Goal: Find contact information: Find contact information

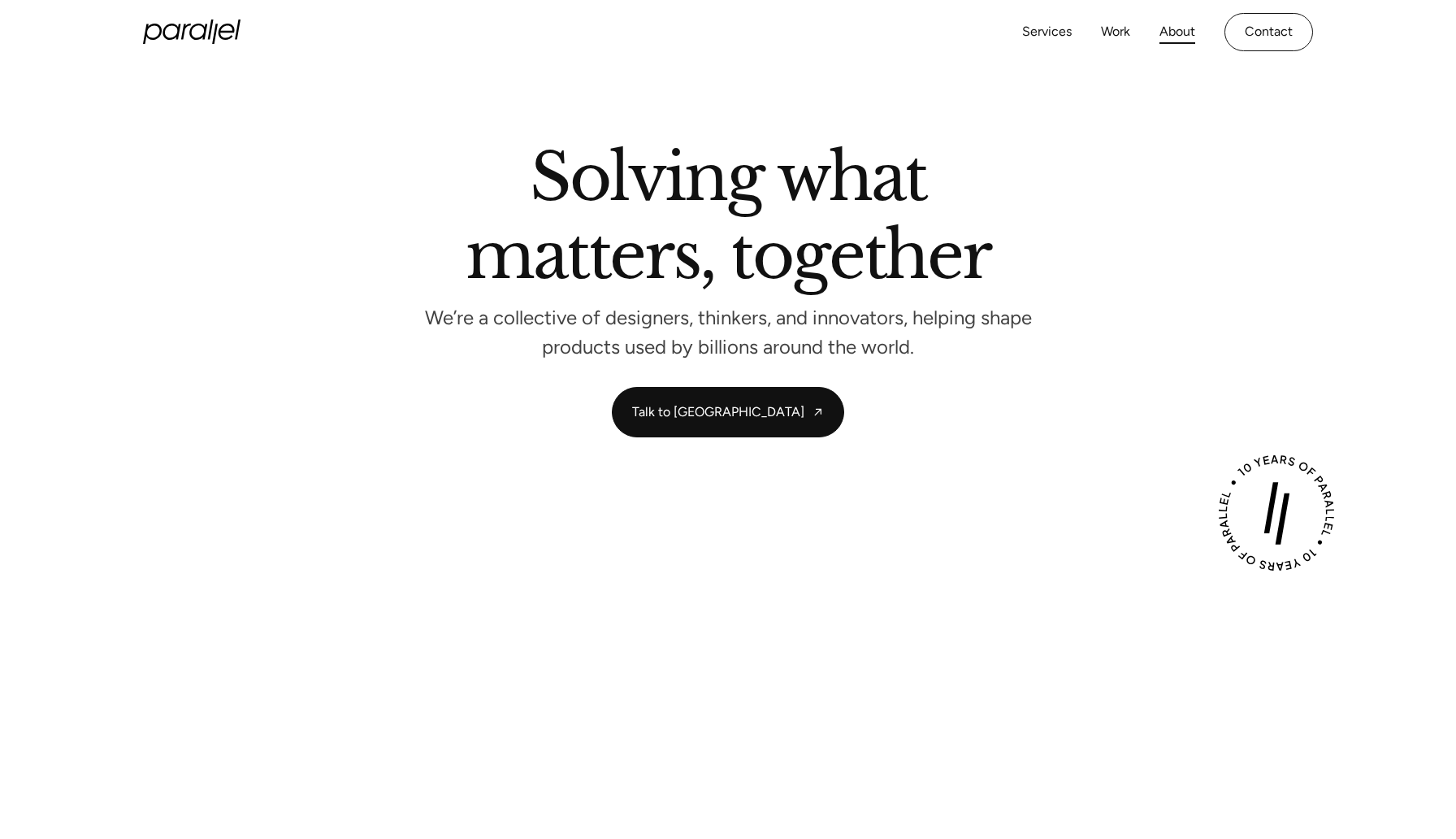
click at [1188, 35] on link "About" at bounding box center [1176, 32] width 36 height 23
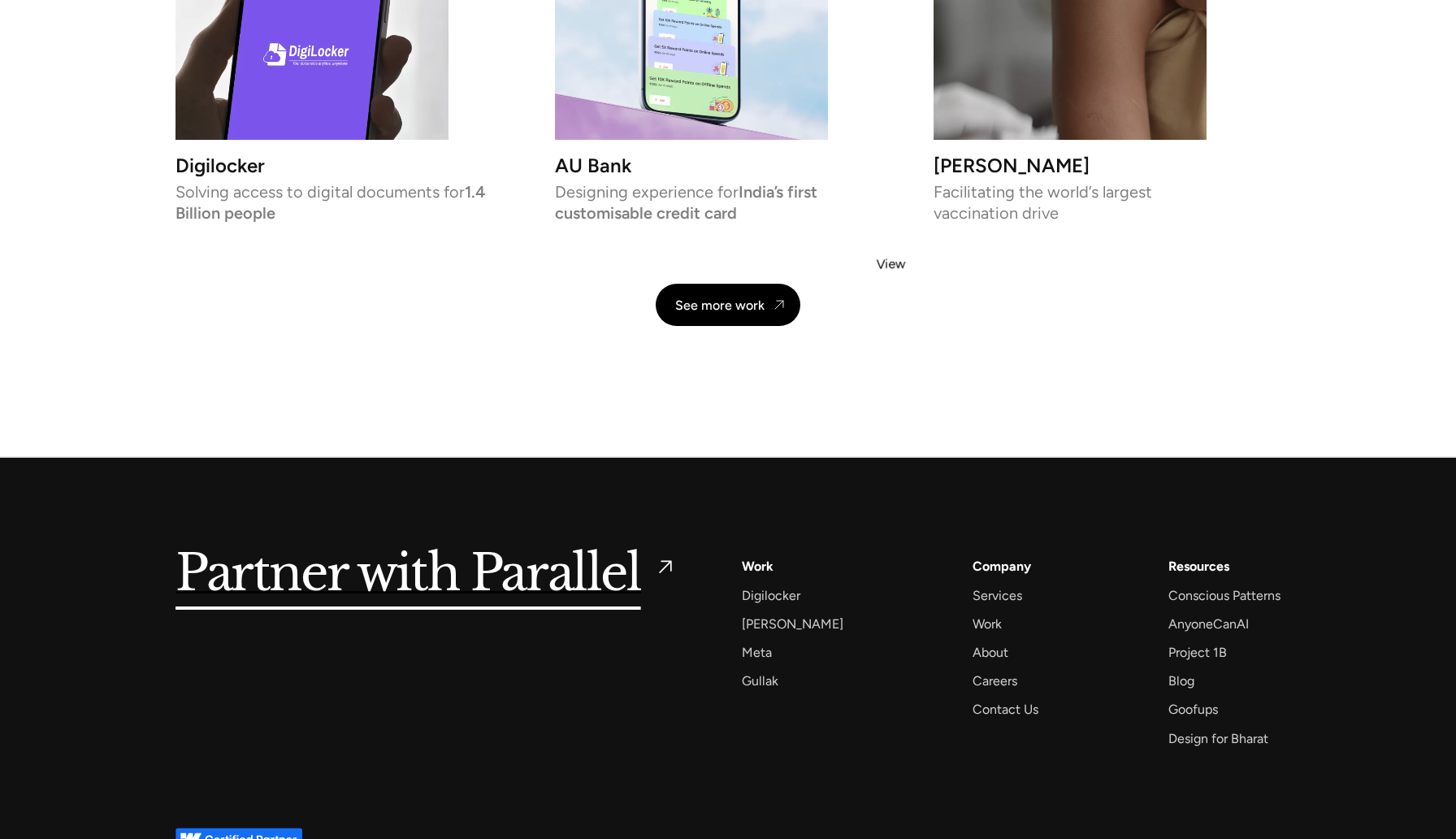
scroll to position [3771, 0]
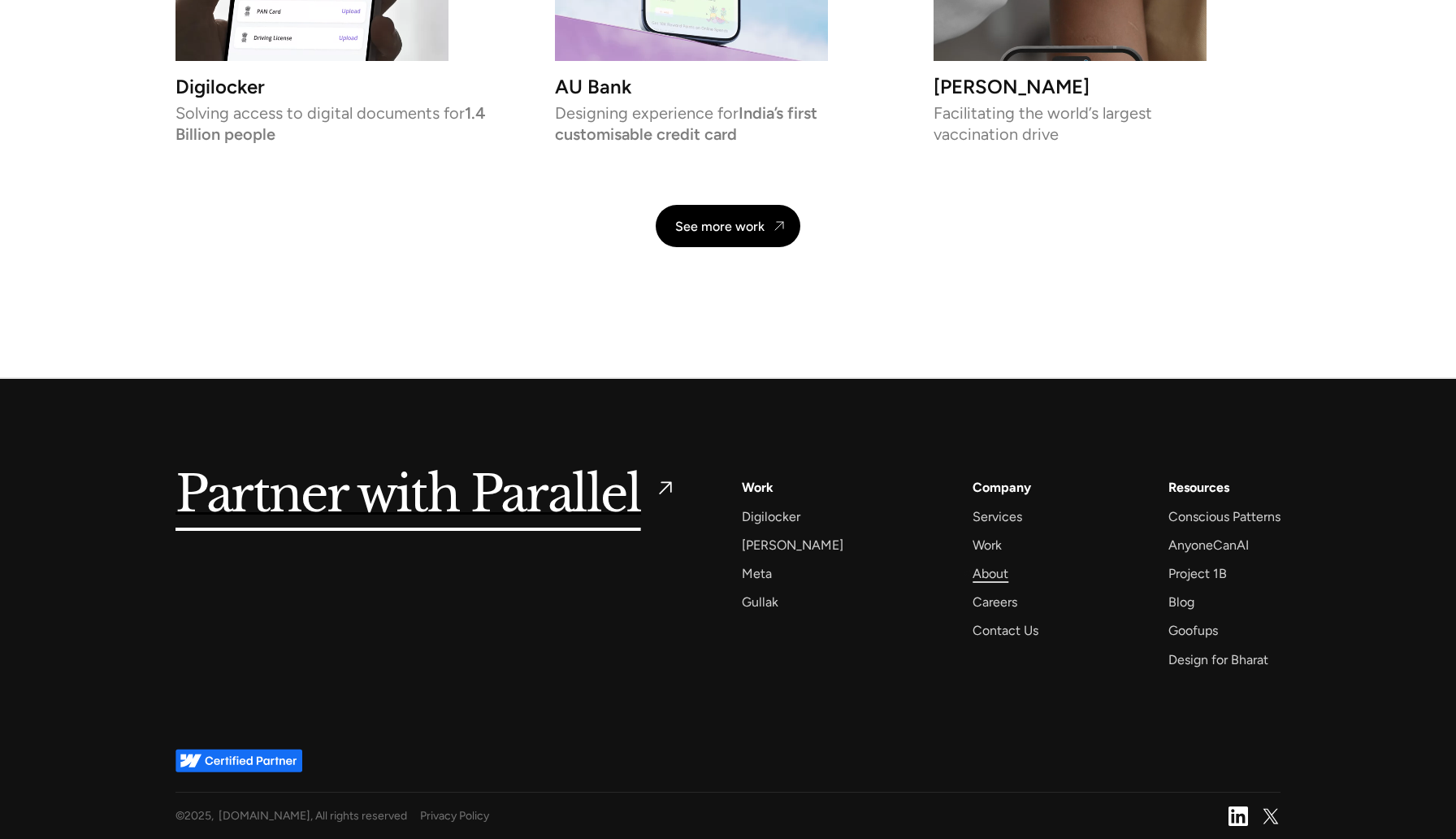
click at [972, 573] on div "About" at bounding box center [990, 573] width 36 height 22
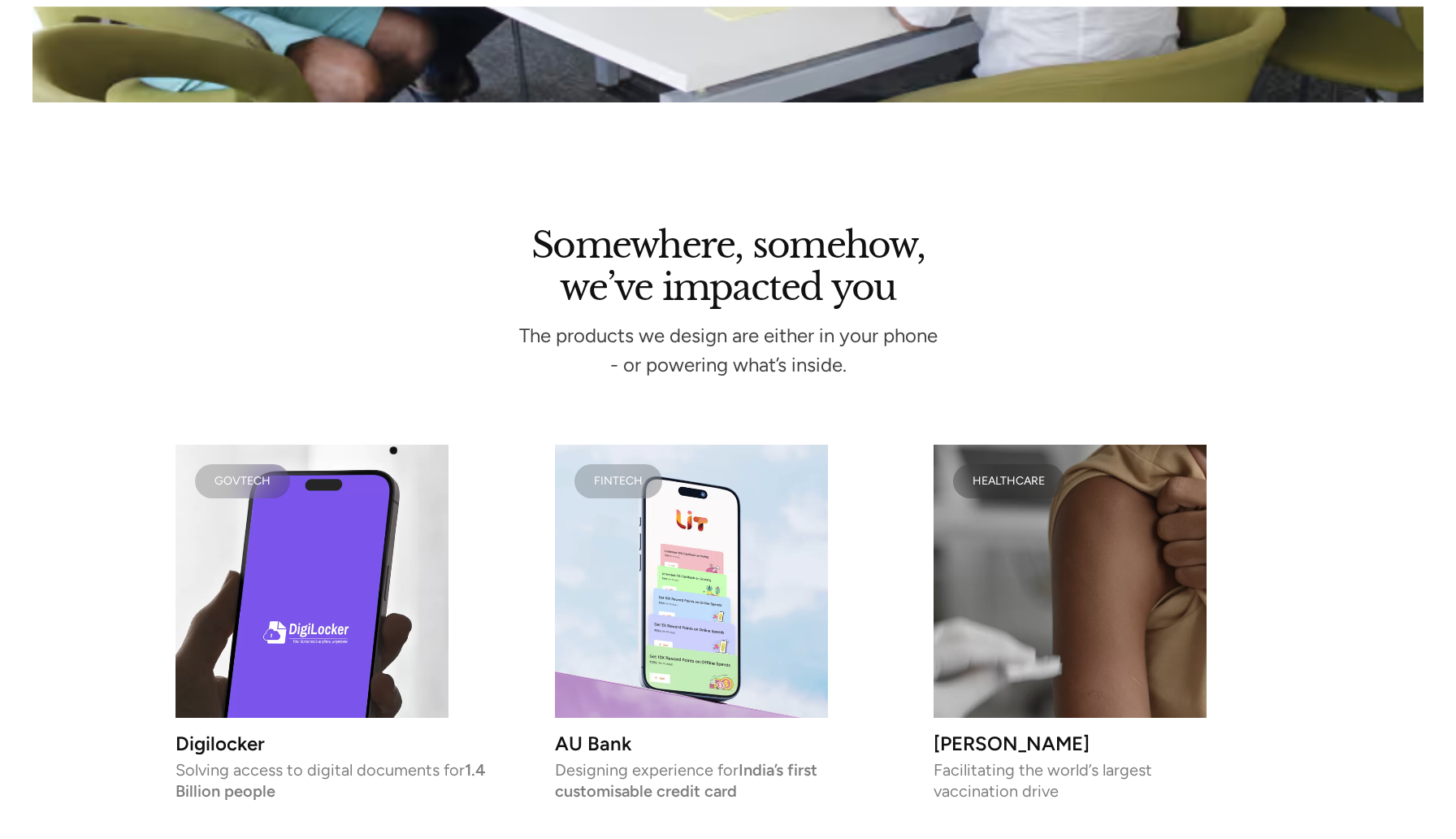
scroll to position [3771, 0]
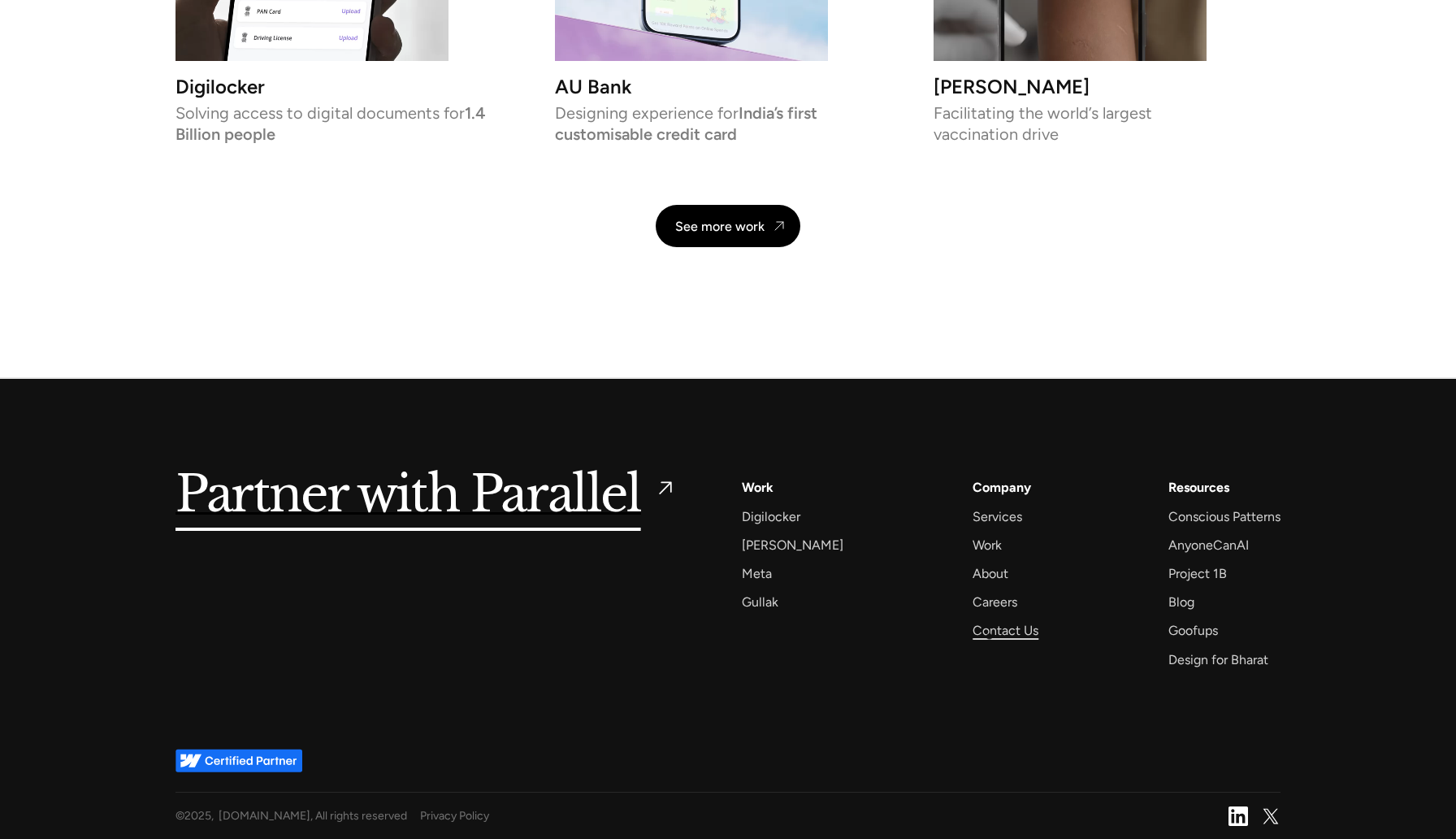
click at [990, 636] on div "Contact Us" at bounding box center [1005, 630] width 66 height 22
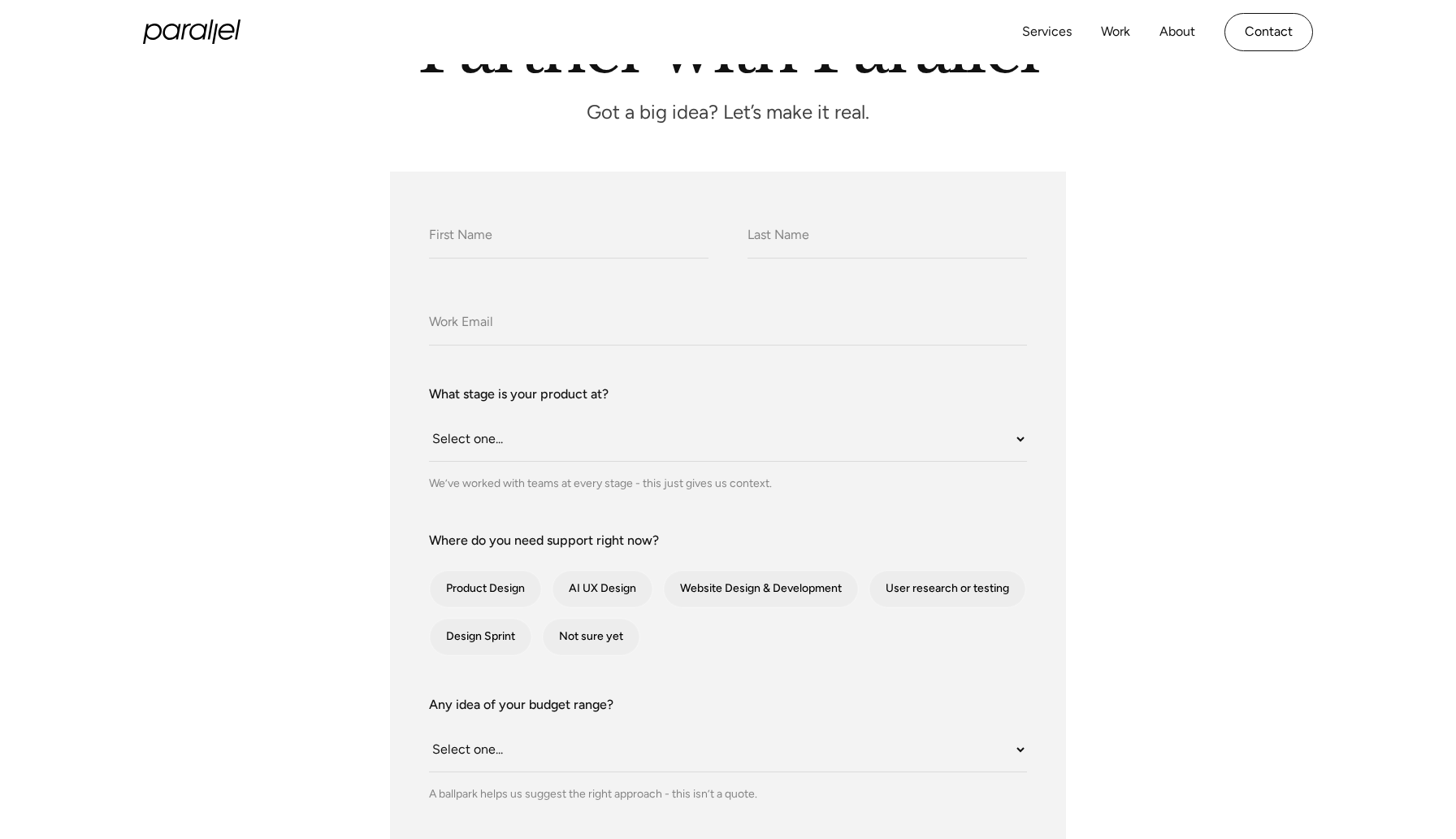
scroll to position [251, 0]
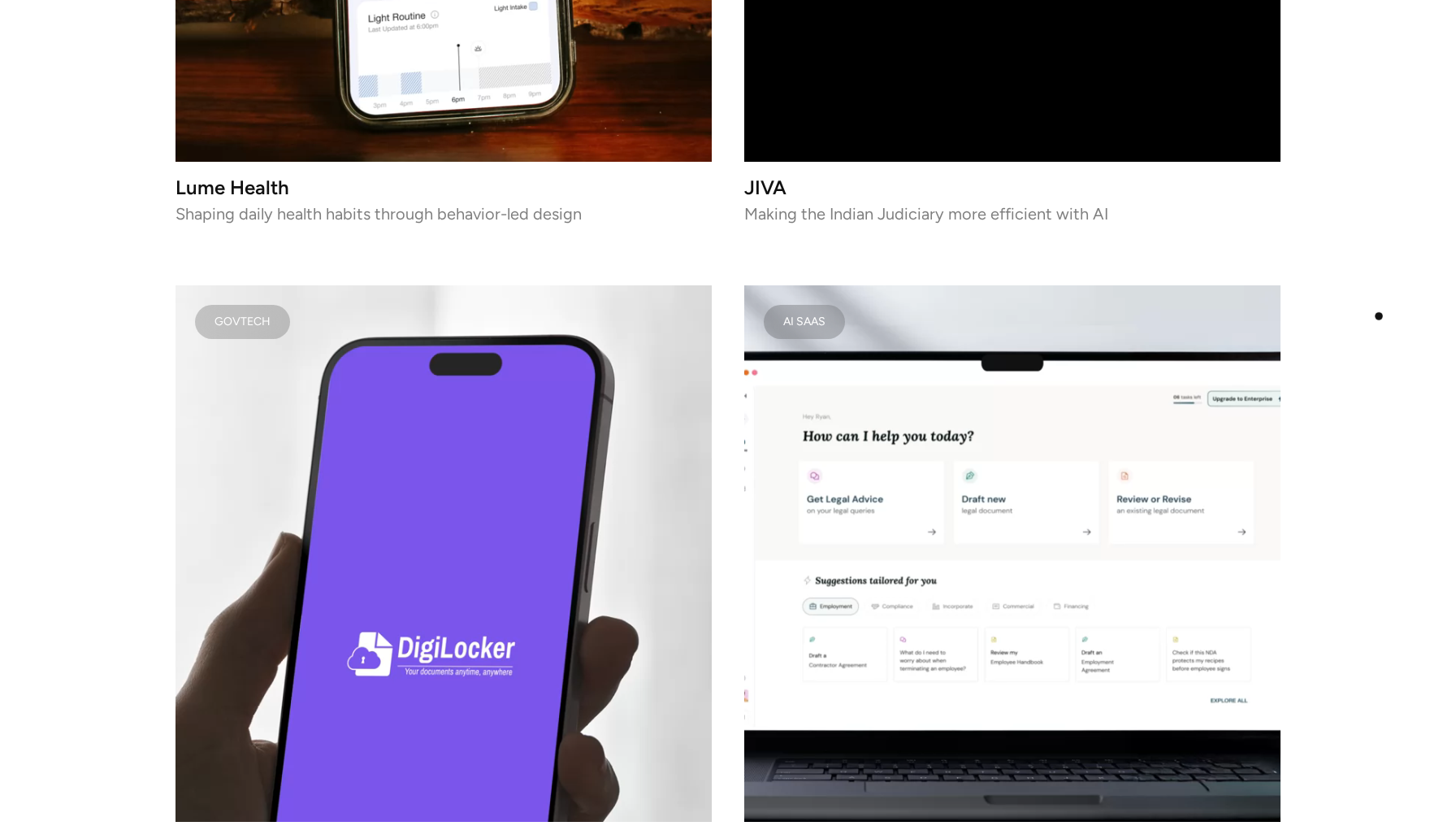
scroll to position [2540, 0]
